Goal: Check status: Check status

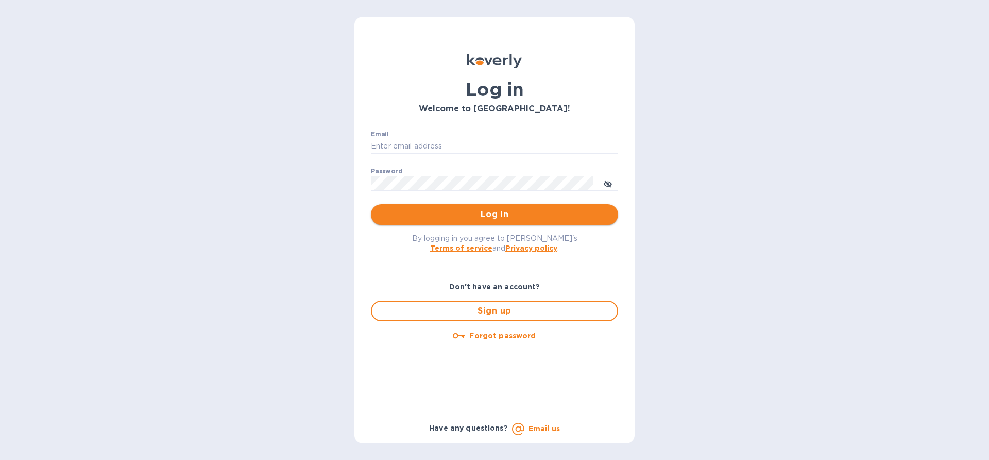
type input "[EMAIL_ADDRESS][DOMAIN_NAME]"
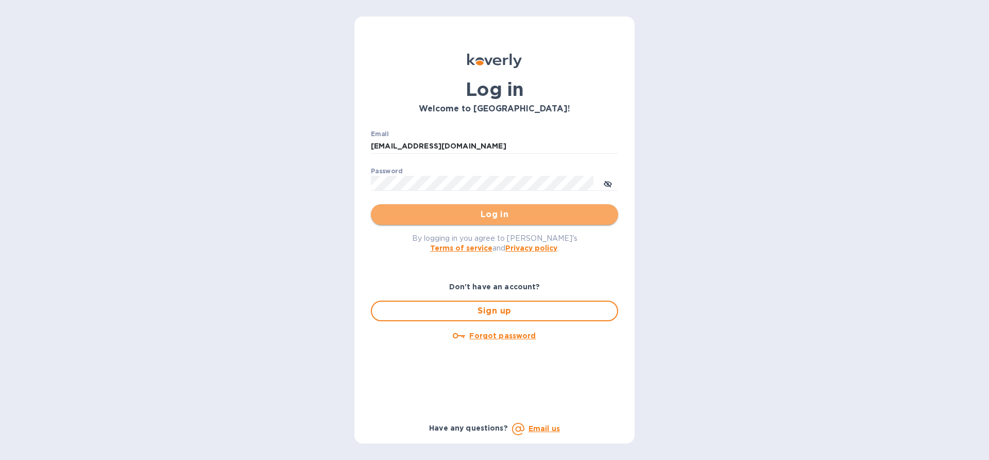
click at [507, 212] on span "Log in" at bounding box center [494, 214] width 231 height 12
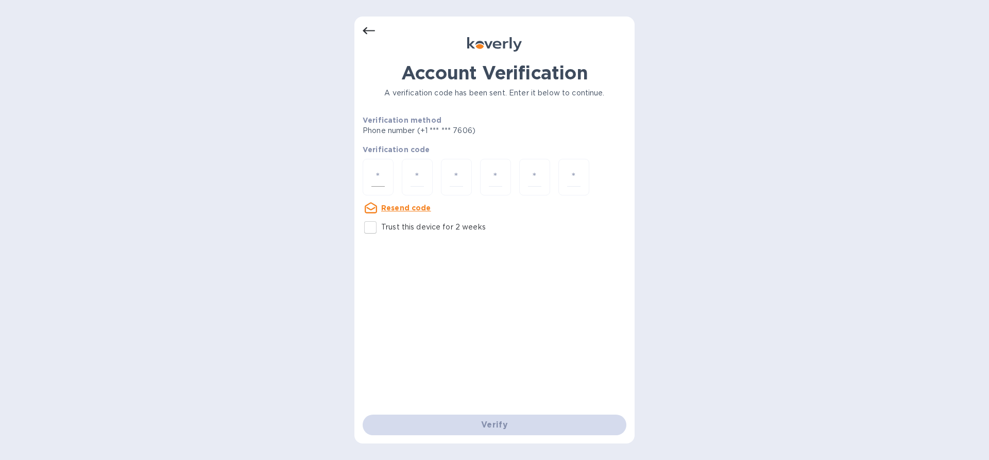
click at [374, 175] on input "number" at bounding box center [378, 176] width 13 height 19
paste input "8"
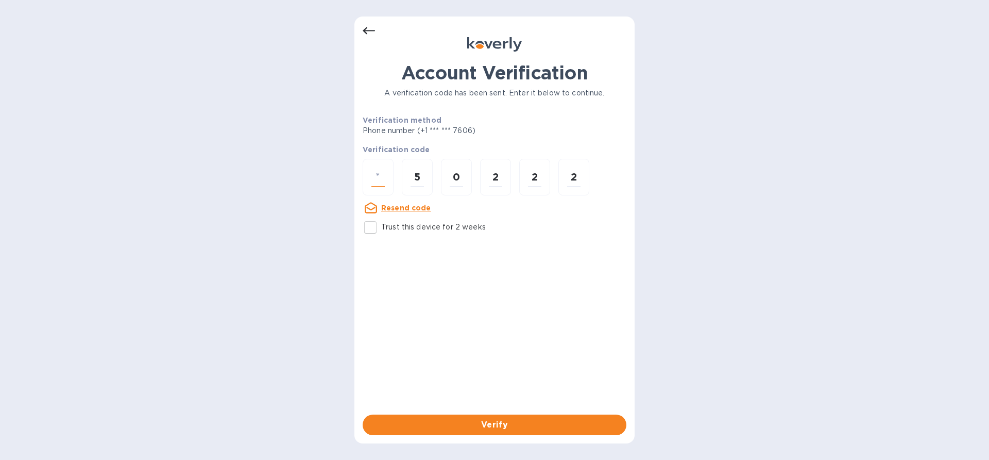
type input "8"
type input "5"
type input "0"
type input "2"
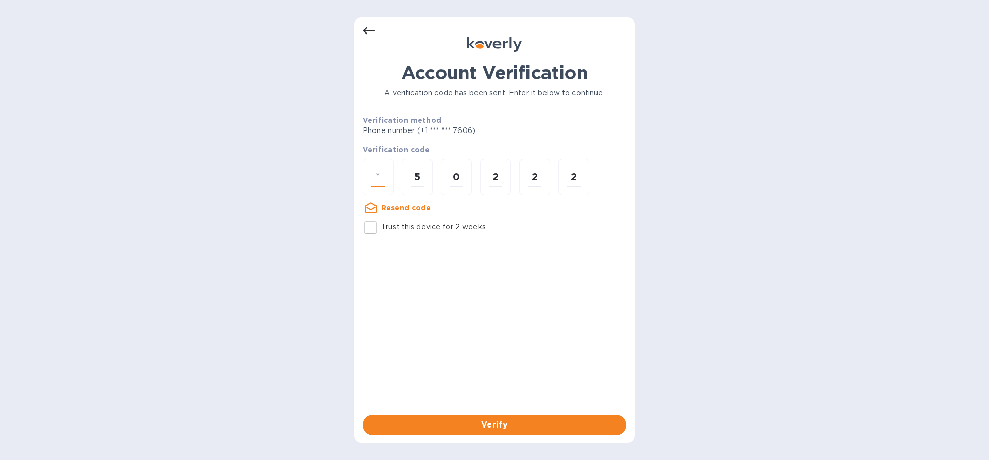
type input "2"
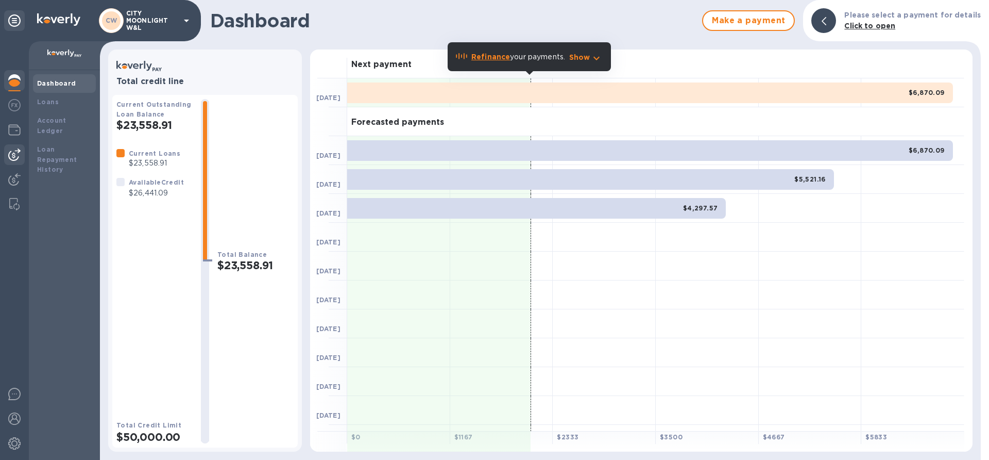
click at [13, 158] on img at bounding box center [14, 154] width 12 height 12
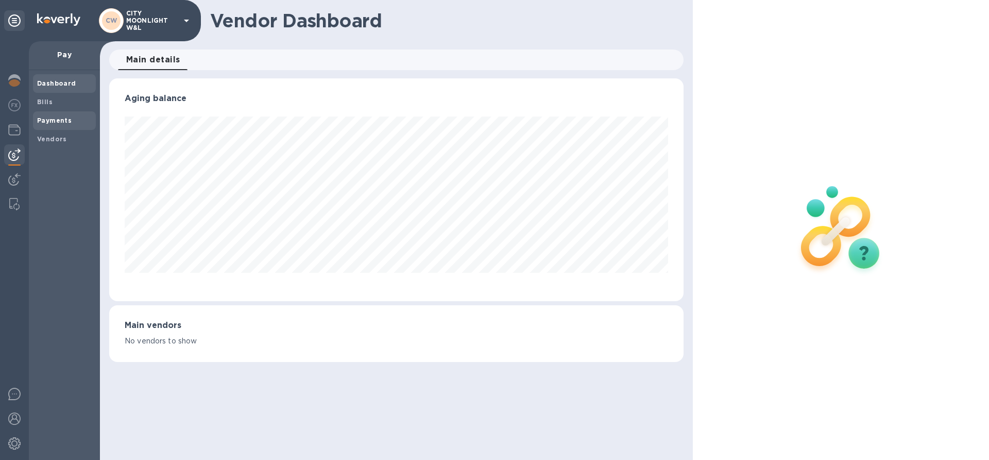
scroll to position [223, 574]
click at [62, 117] on b "Payments" at bounding box center [54, 120] width 35 height 8
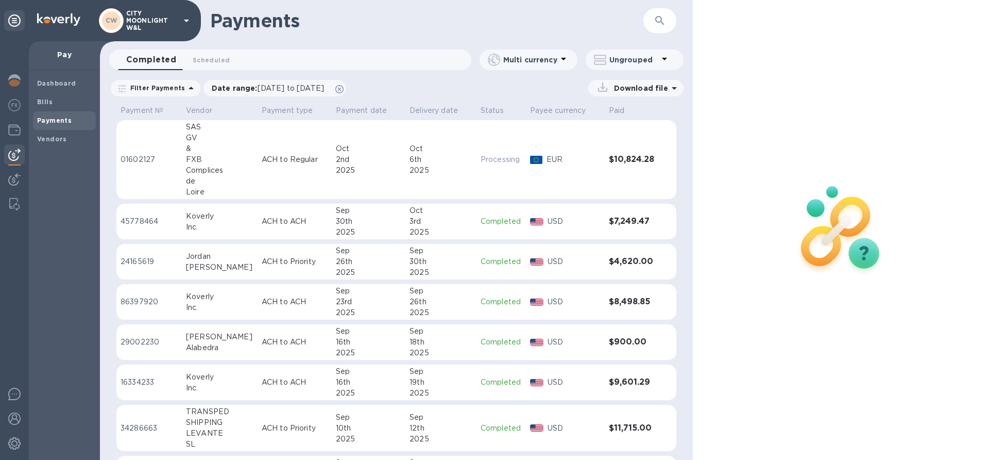
click at [291, 173] on td "ACH to Regular" at bounding box center [295, 159] width 74 height 79
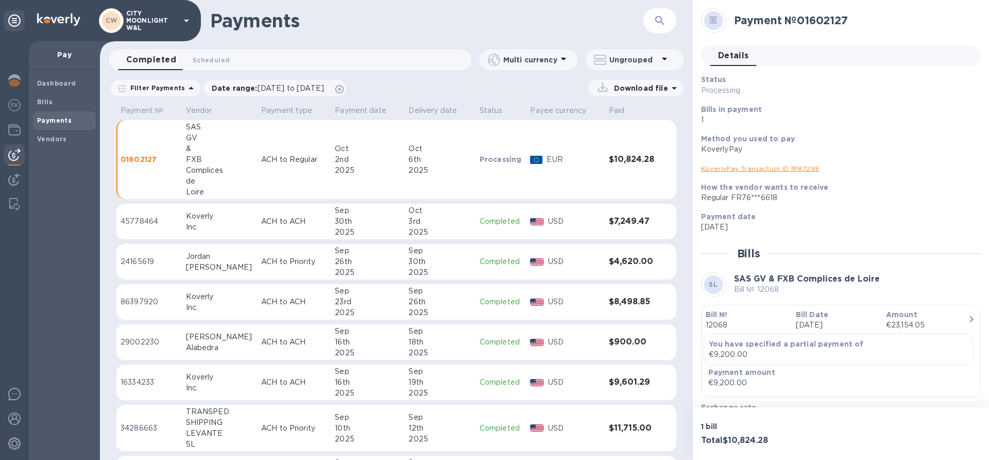
click at [738, 167] on link "KoverlyPay Transaction ID № 87298" at bounding box center [760, 168] width 119 height 8
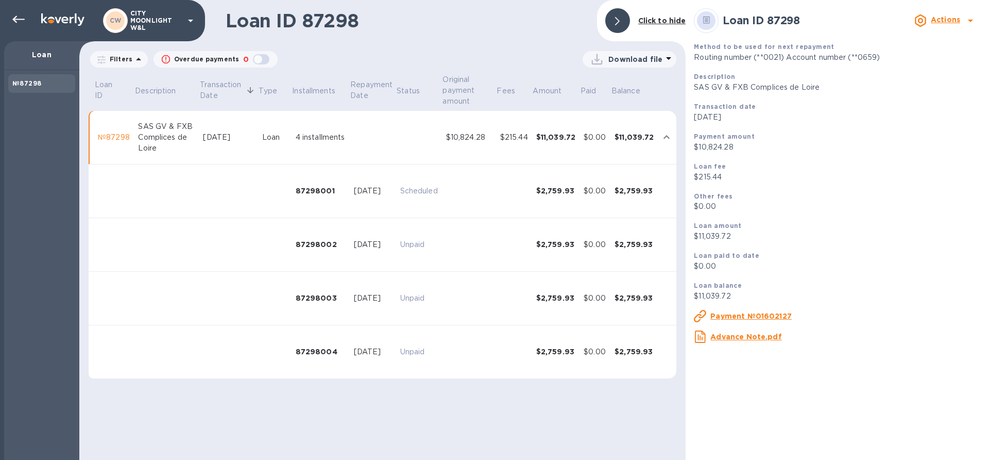
click at [616, 19] on span at bounding box center [617, 21] width 5 height 10
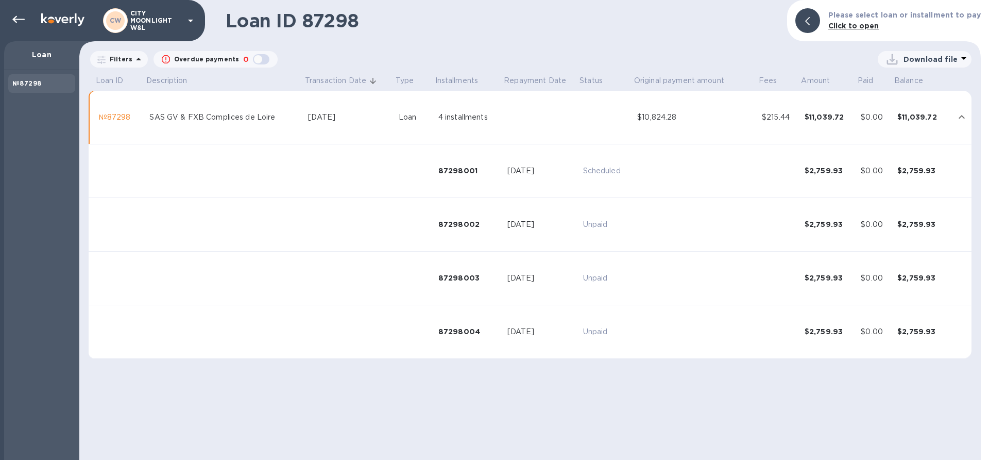
click at [48, 20] on img at bounding box center [62, 19] width 43 height 12
